Goal: Information Seeking & Learning: Learn about a topic

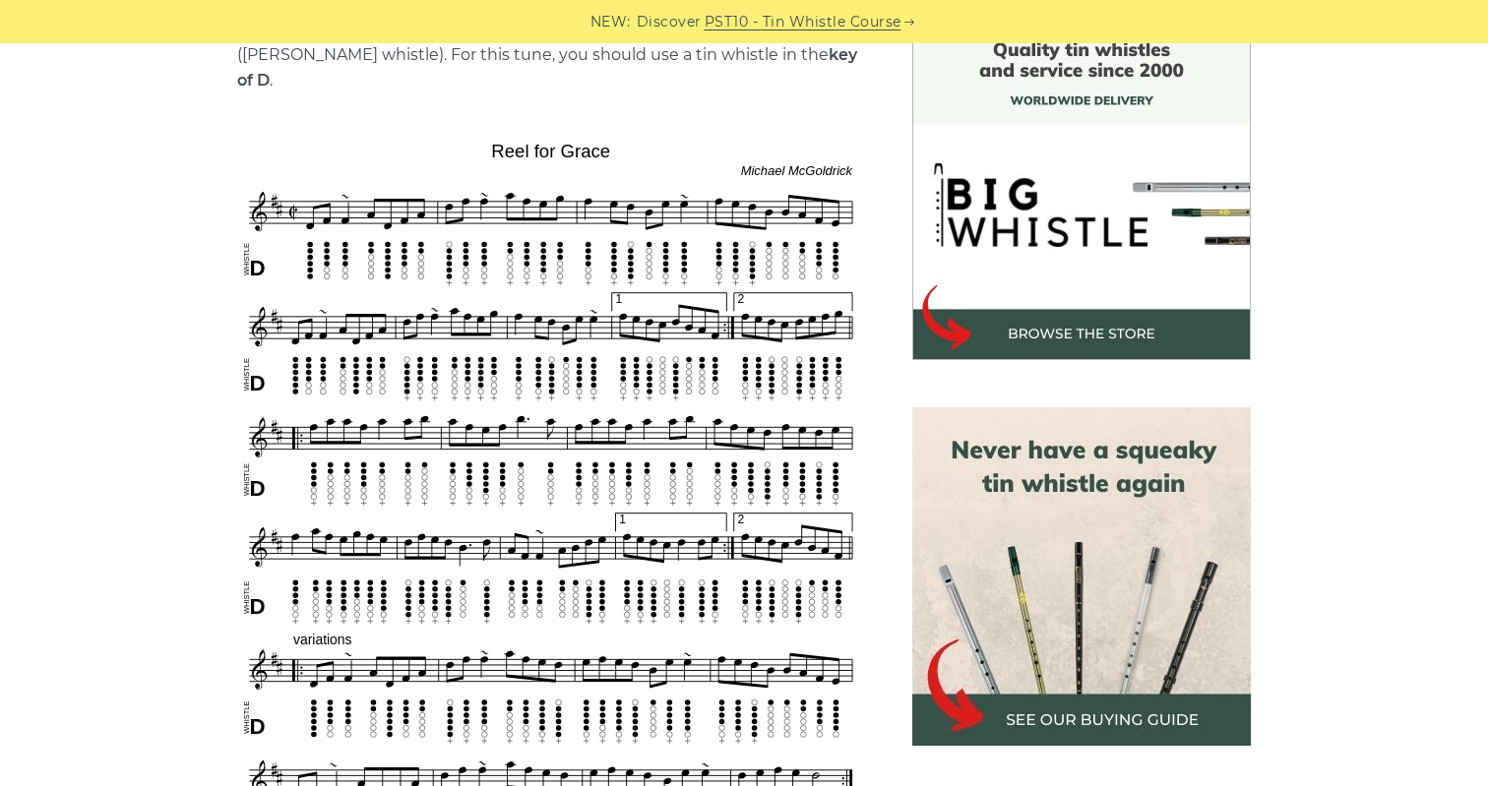
scroll to position [529, 0]
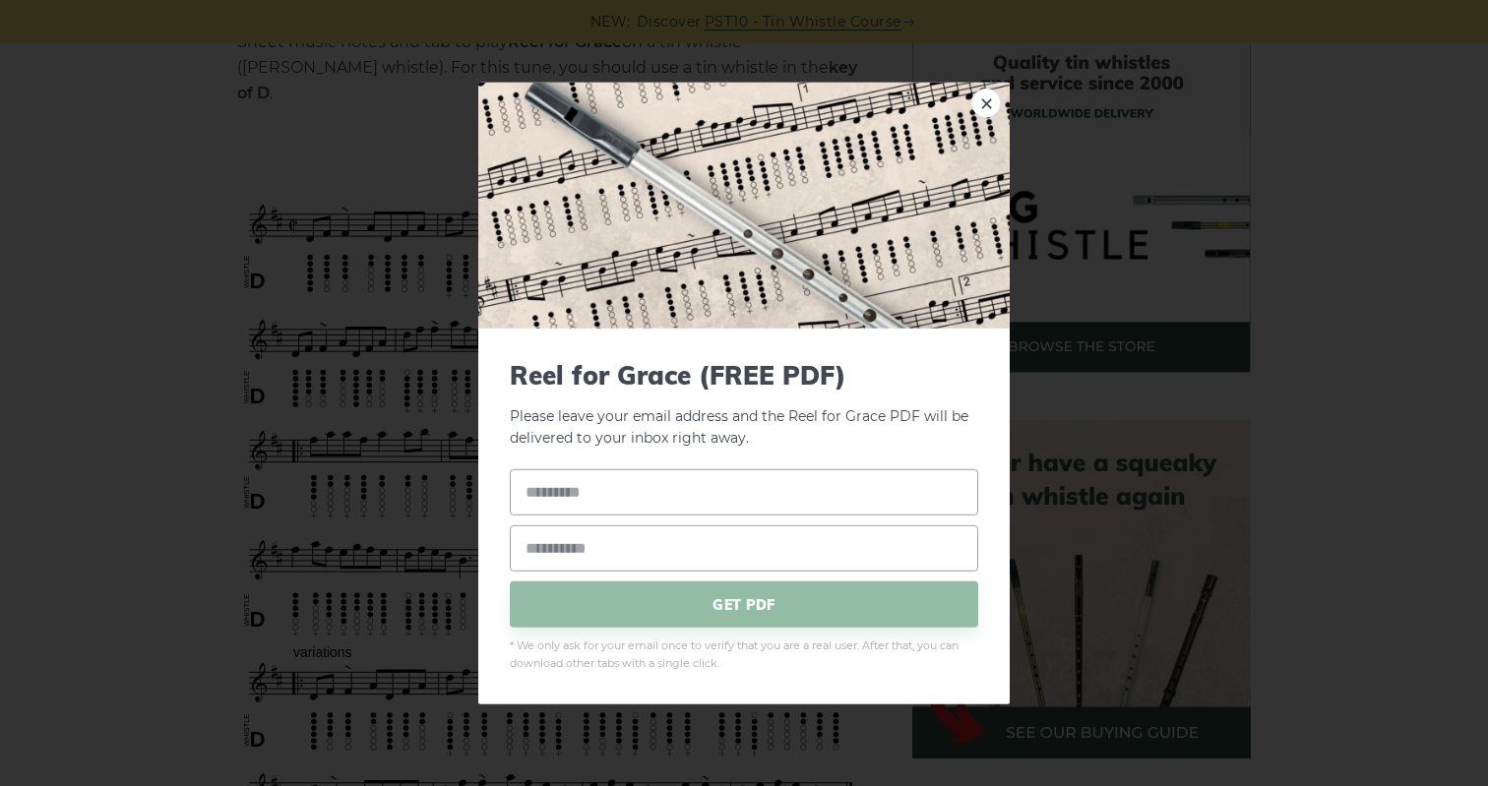
drag, startPoint x: 637, startPoint y: 400, endPoint x: 659, endPoint y: 369, distance: 38.0
click at [970, 108] on img at bounding box center [743, 205] width 531 height 246
click at [980, 103] on link "×" at bounding box center [986, 103] width 30 height 30
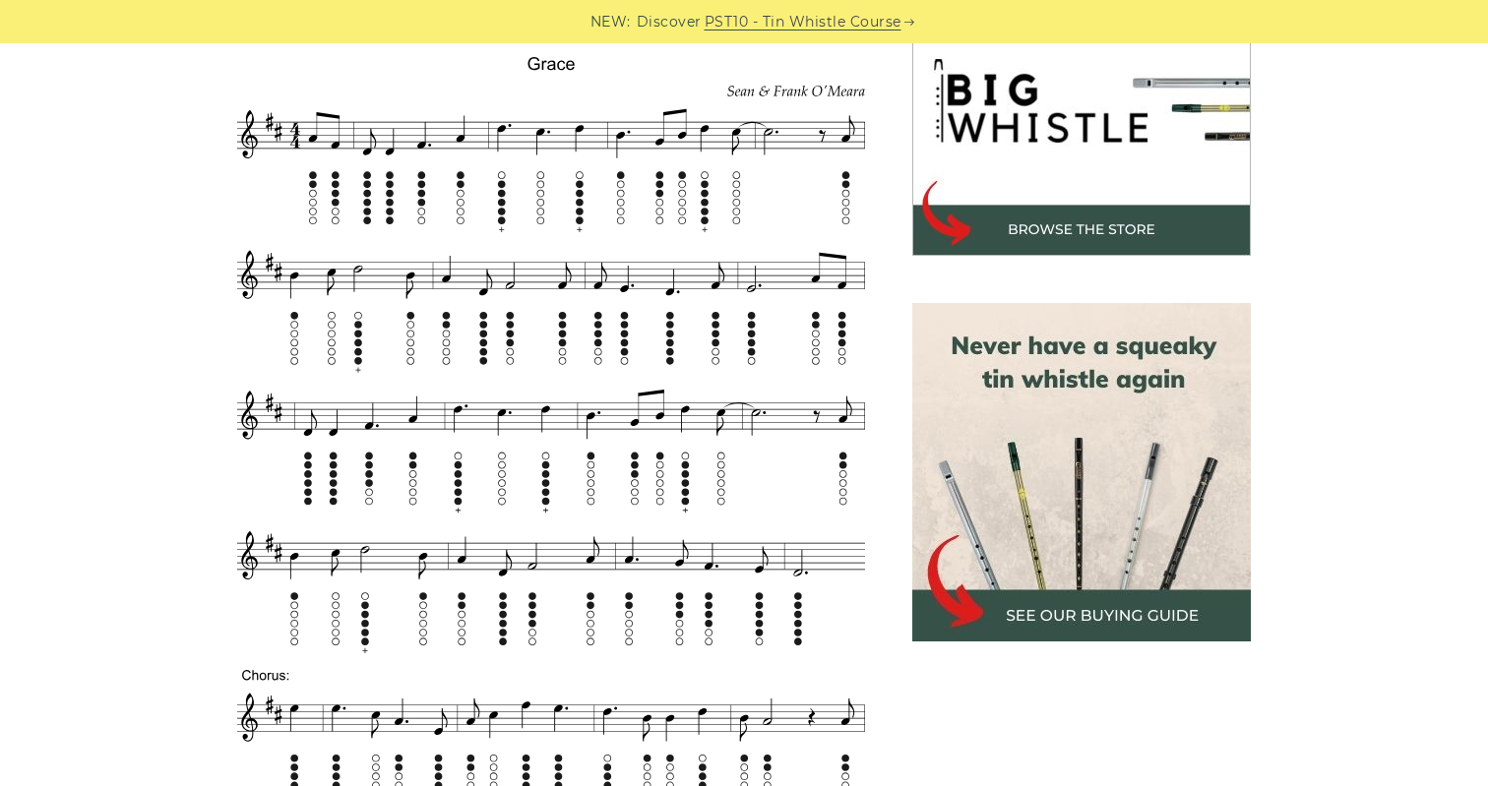
scroll to position [641, 0]
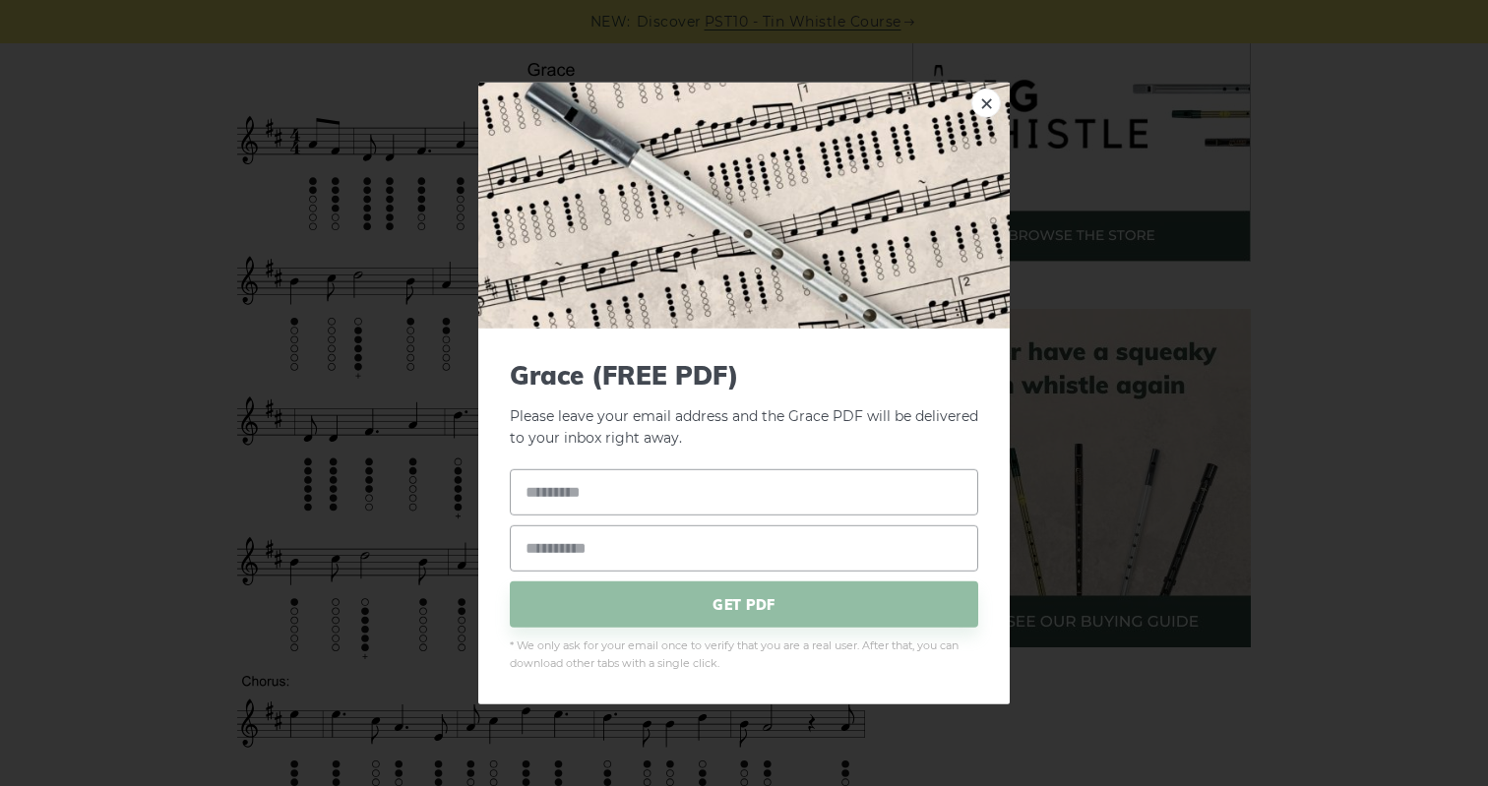
click at [994, 94] on link "×" at bounding box center [986, 103] width 30 height 30
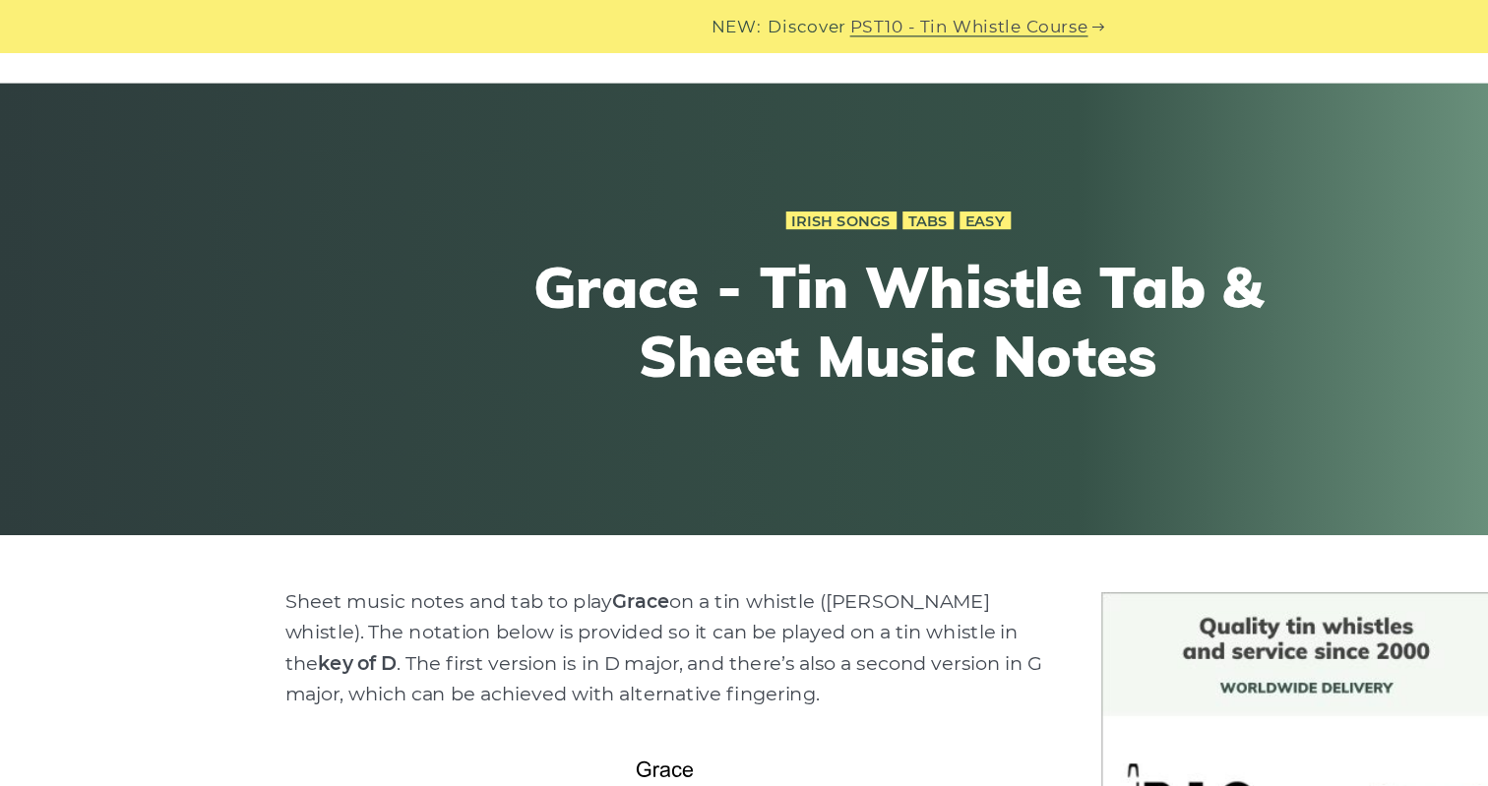
scroll to position [0, 0]
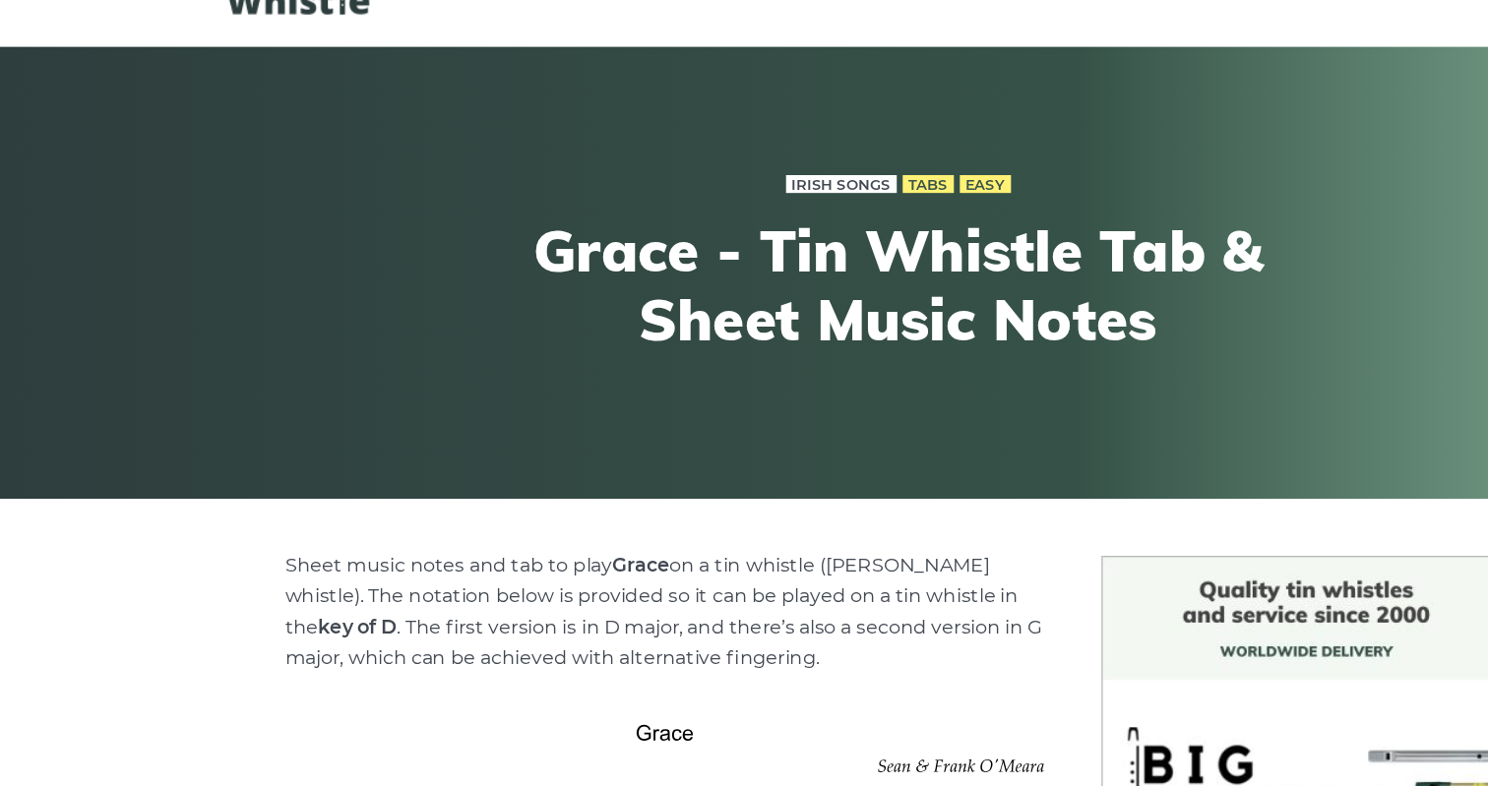
click at [713, 260] on link "Irish Songs" at bounding box center [697, 257] width 92 height 16
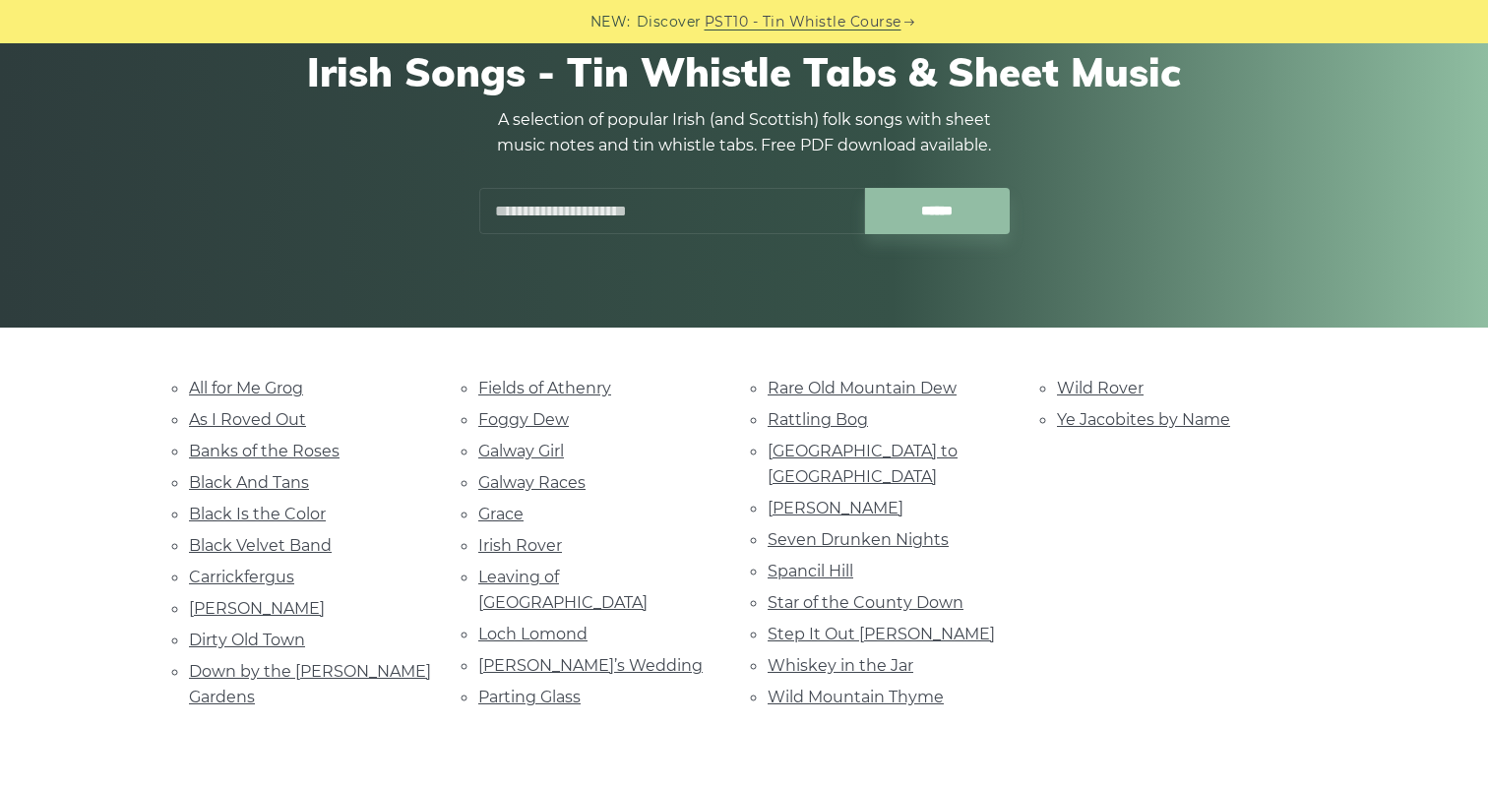
scroll to position [202, 0]
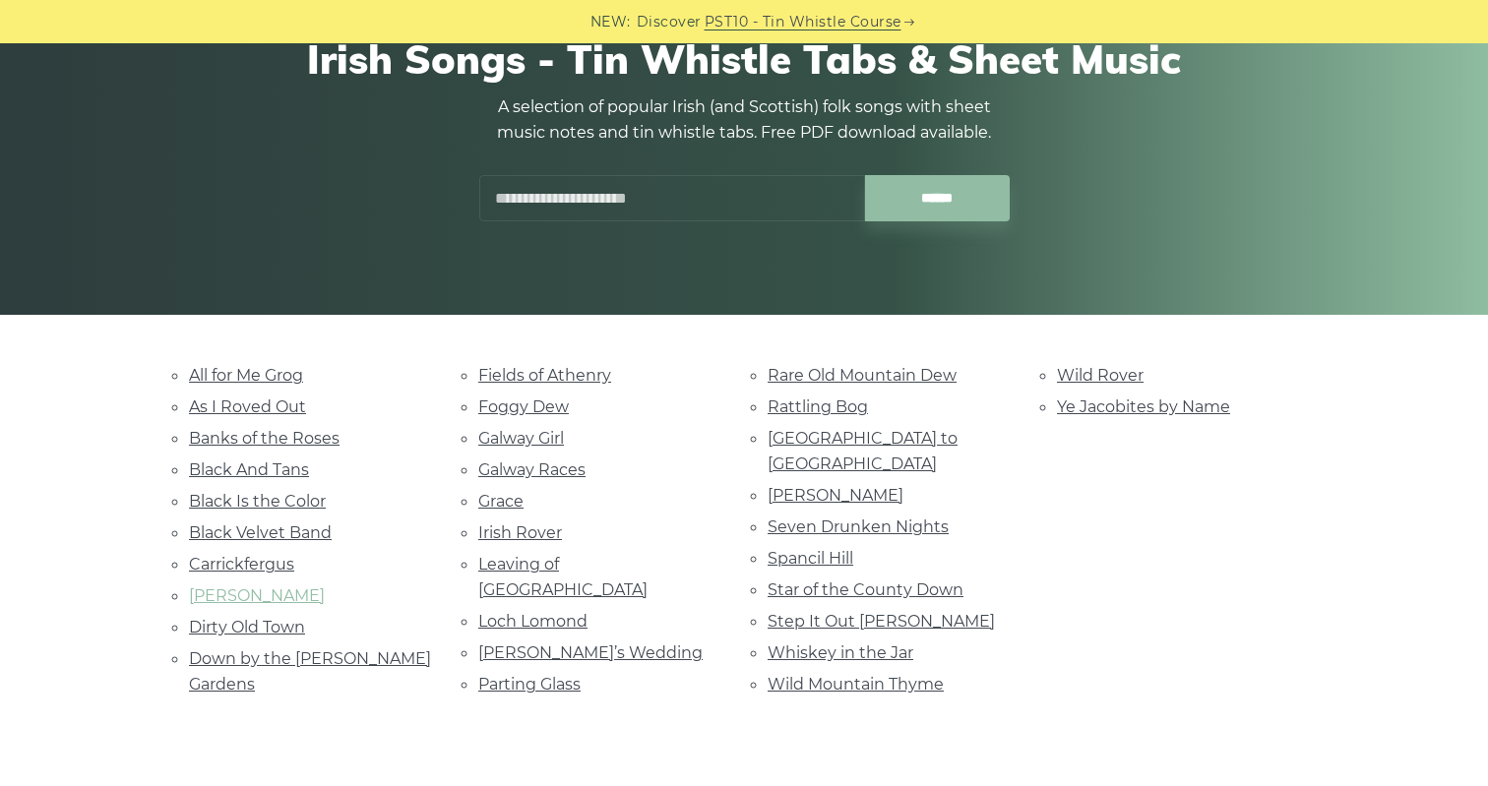
click at [238, 595] on link "[PERSON_NAME]" at bounding box center [257, 596] width 136 height 19
click at [523, 499] on link "Grace" at bounding box center [500, 501] width 45 height 19
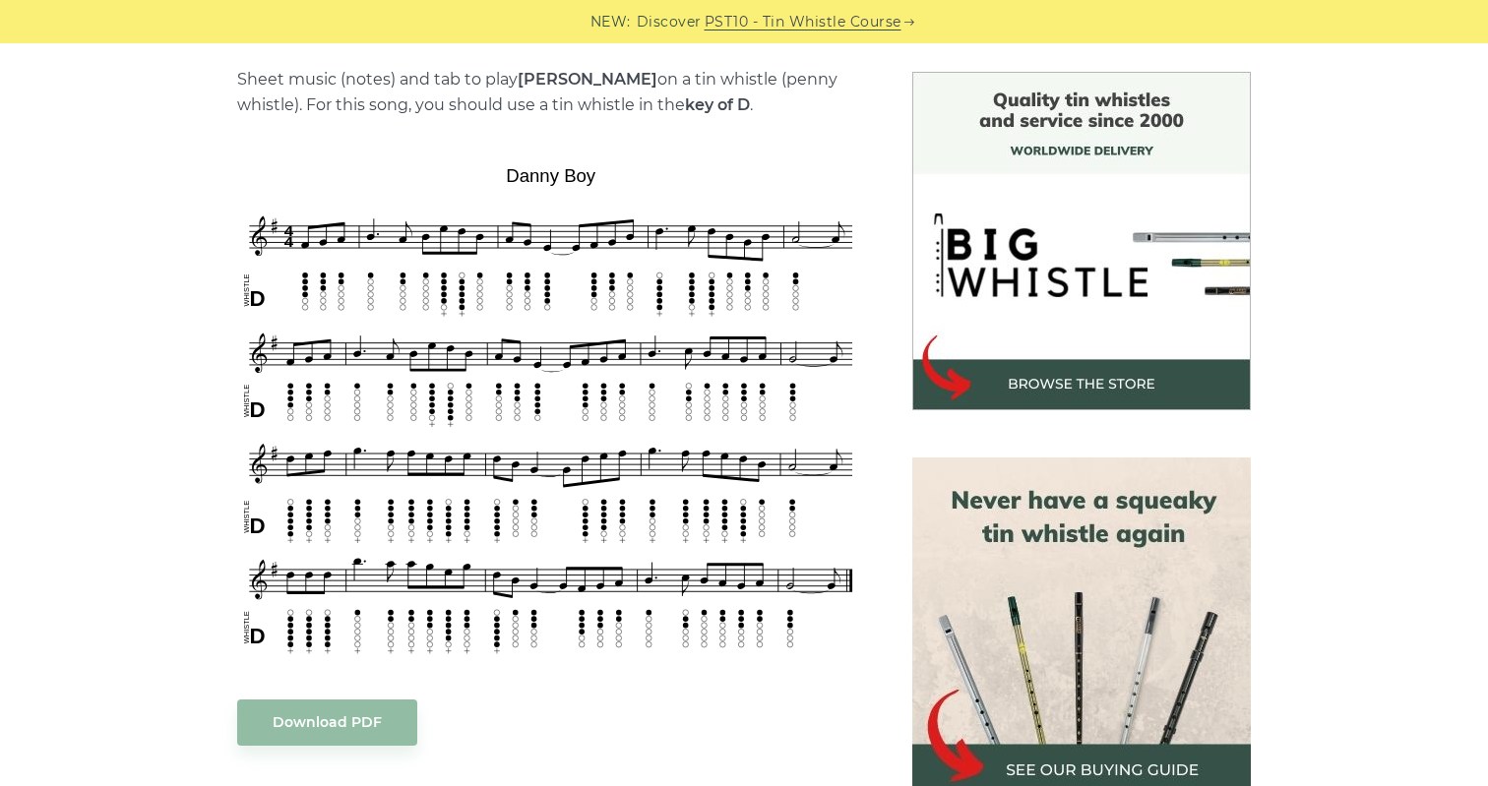
scroll to position [528, 0]
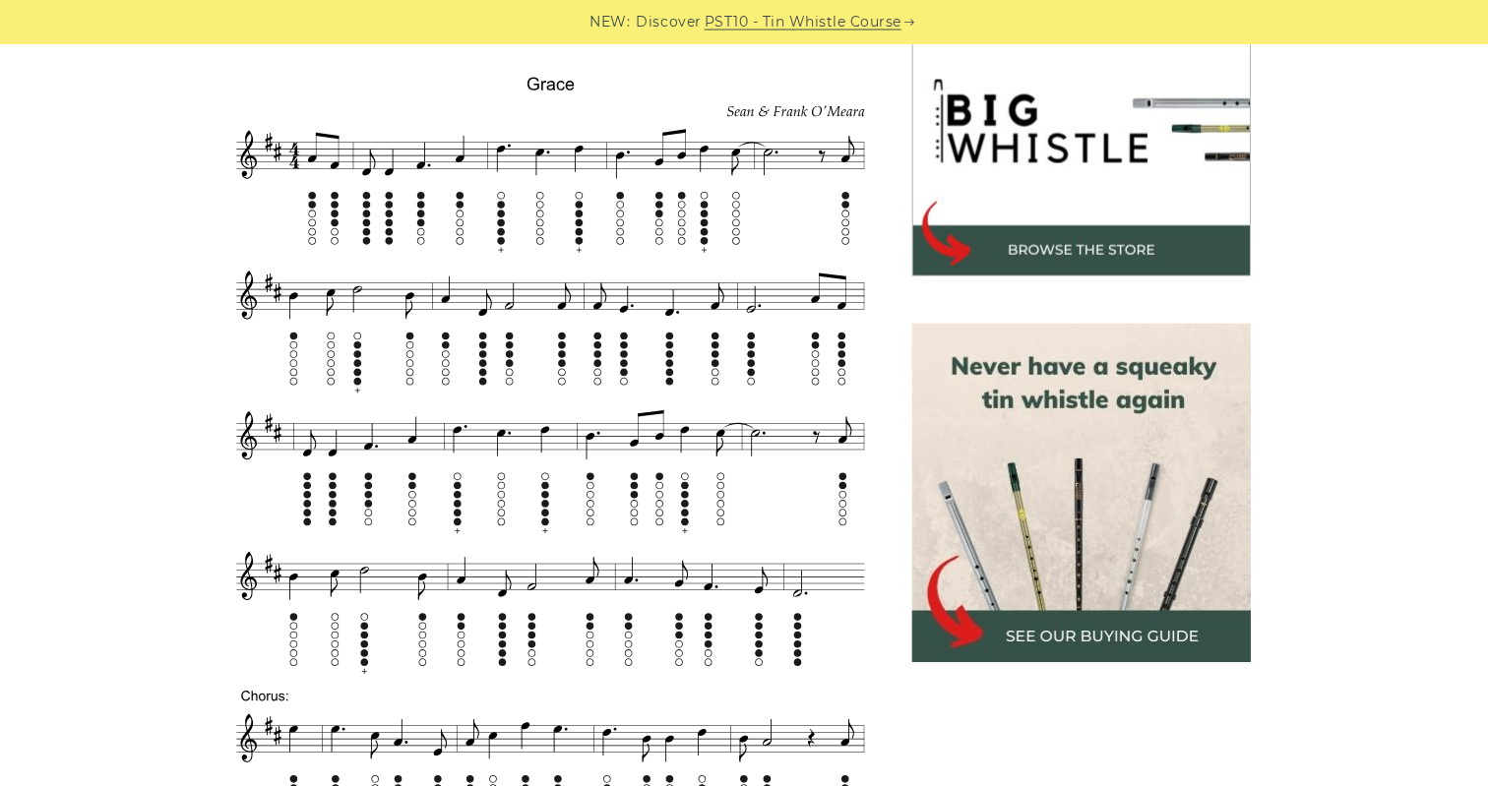
scroll to position [626, 0]
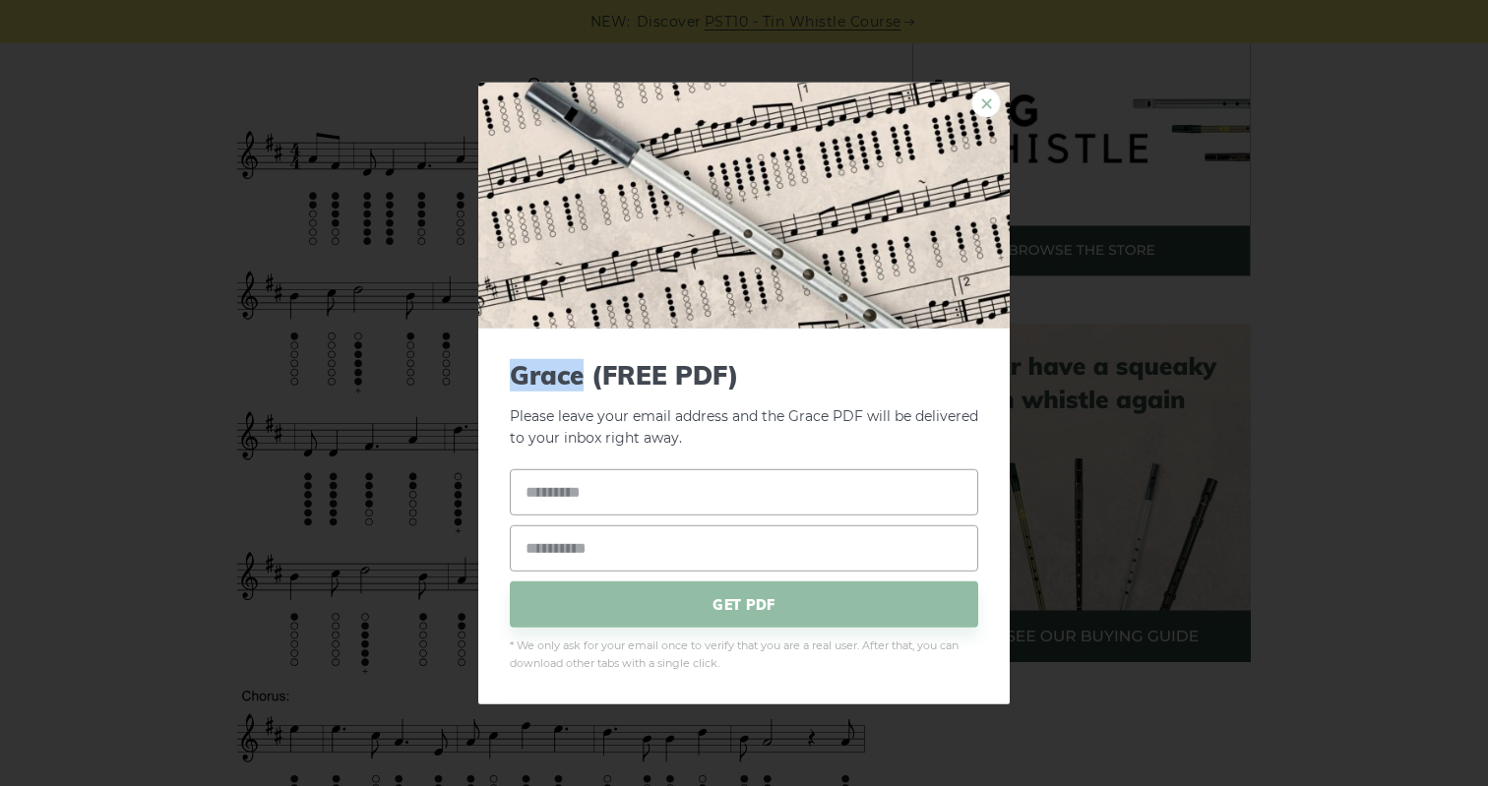
click at [990, 109] on link "×" at bounding box center [986, 103] width 30 height 30
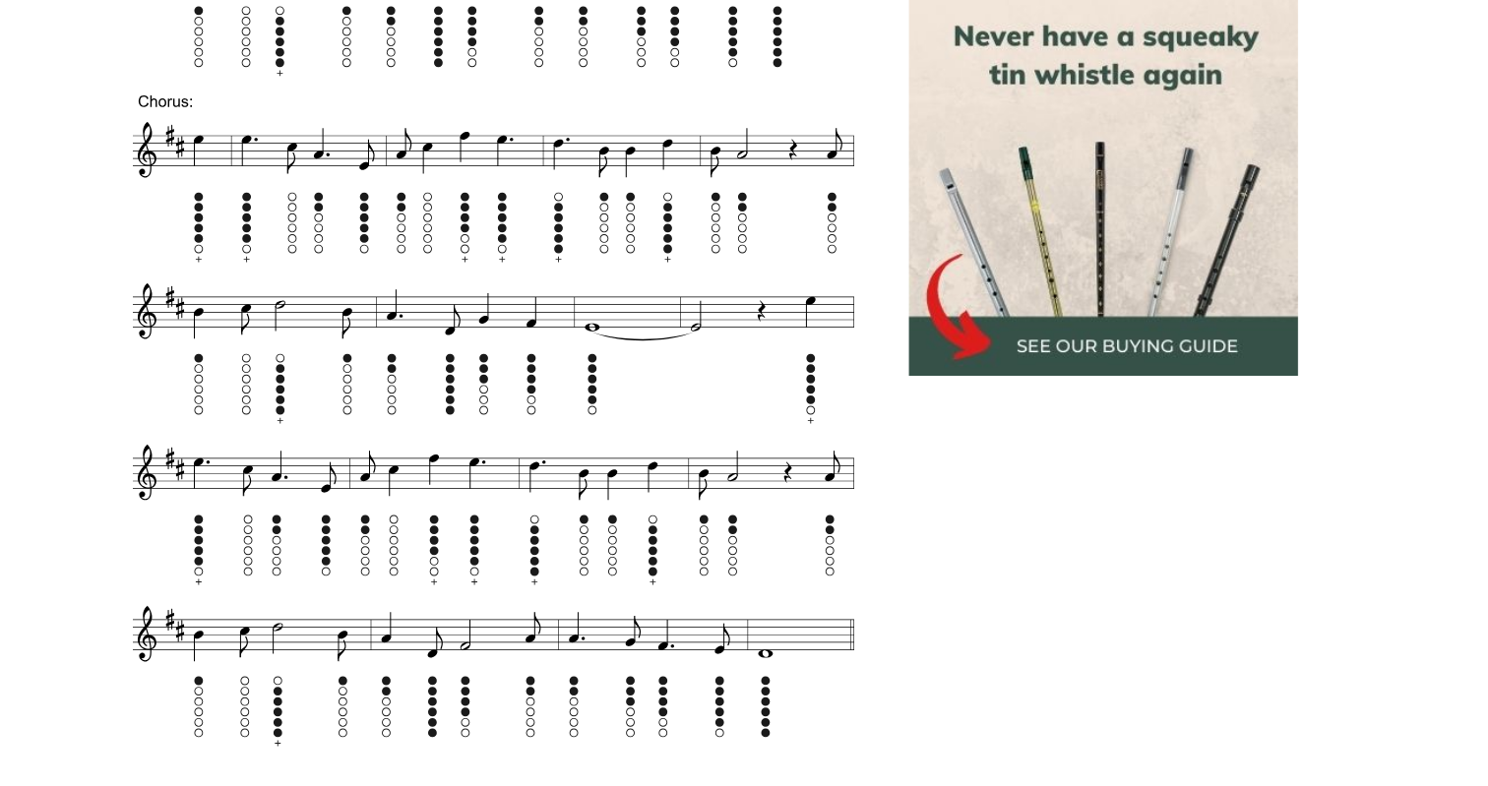
scroll to position [1185, 0]
